Goal: Information Seeking & Learning: Learn about a topic

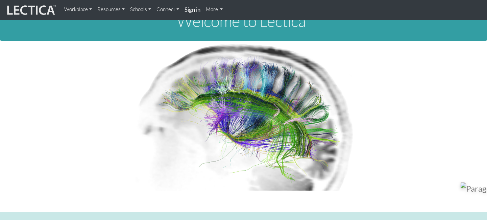
scroll to position [30, 0]
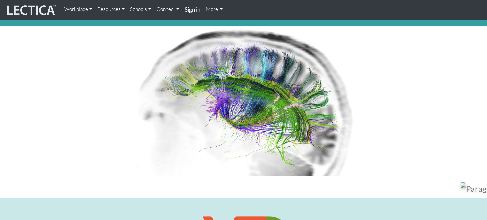
click at [106, 11] on link "Resources" at bounding box center [111, 10] width 33 height 14
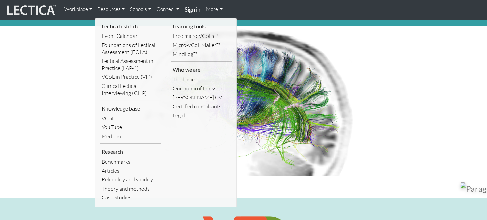
click at [308, 176] on div at bounding box center [243, 103] width 385 height 155
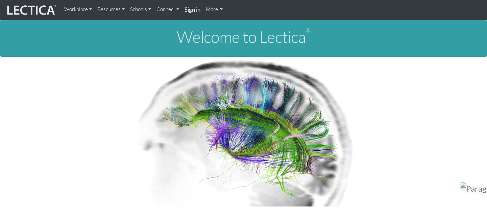
click at [109, 13] on link "Resources" at bounding box center [111, 10] width 33 height 14
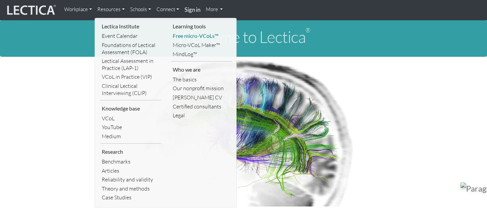
click at [196, 34] on link "Free micro-VCoLs™" at bounding box center [201, 35] width 61 height 9
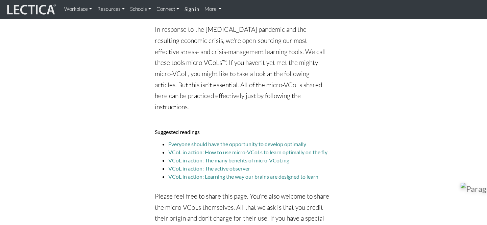
scroll to position [184, 0]
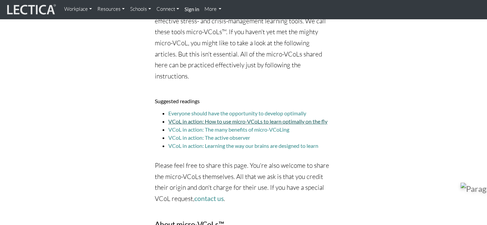
click at [278, 118] on link "VCoL in action: How to use micro-VCoLs to learn optimally on the fly" at bounding box center [247, 121] width 159 height 6
click at [272, 126] on link "VCoL in action: The many benefits of micro-VCoLing" at bounding box center [228, 129] width 121 height 6
click at [261, 126] on link "VCoL in action: The many benefits of micro-VCoLing" at bounding box center [228, 129] width 121 height 6
click at [247, 134] on link "VCoL in action: The active observer" at bounding box center [209, 137] width 82 height 6
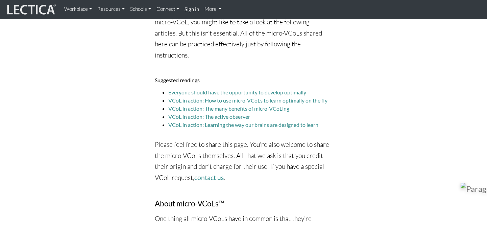
scroll to position [215, 0]
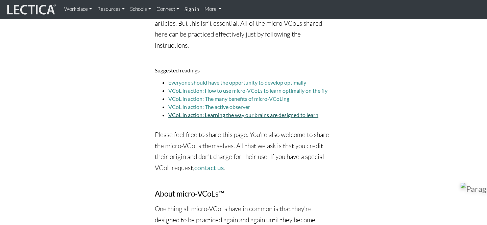
click at [255, 112] on link "VCoL in action: Learning the way our brains are designed to learn" at bounding box center [243, 115] width 150 height 6
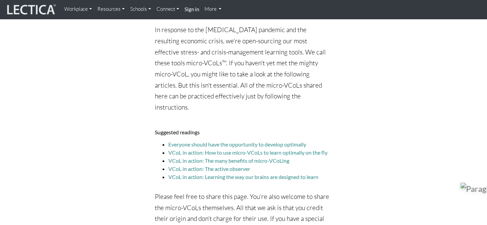
scroll to position [0, 0]
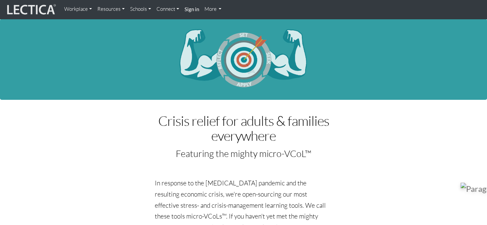
click at [109, 10] on link "Resources" at bounding box center [111, 9] width 33 height 13
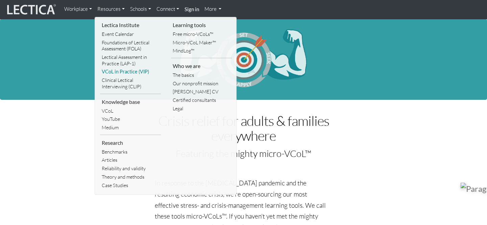
click at [119, 71] on link "VCoL in Practice (VIP)" at bounding box center [130, 72] width 61 height 8
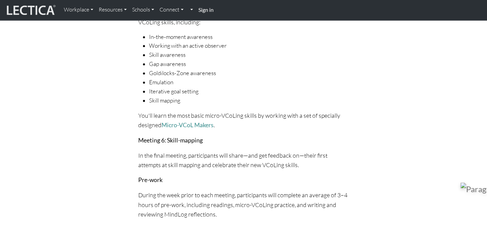
scroll to position [1826, 0]
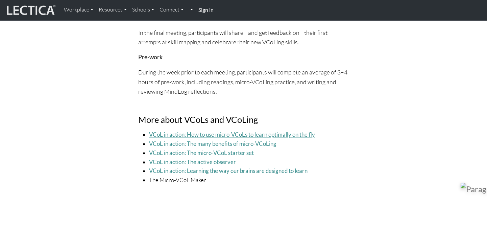
click at [299, 131] on link "VCoL in action: How to use micro-VCoLs to learn optimally on the fly" at bounding box center [232, 134] width 166 height 7
